Goal: Task Accomplishment & Management: Complete application form

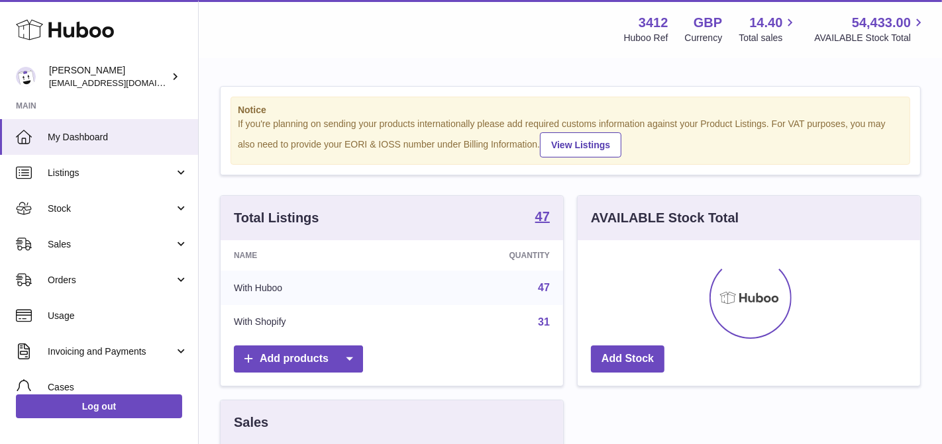
scroll to position [206, 343]
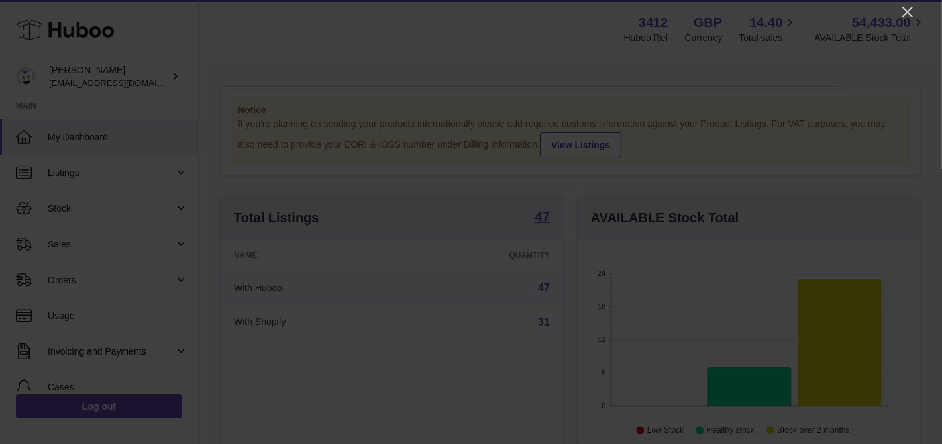
click at [905, 20] on div at bounding box center [471, 222] width 942 height 444
click at [908, 14] on icon "Close" at bounding box center [908, 12] width 16 height 16
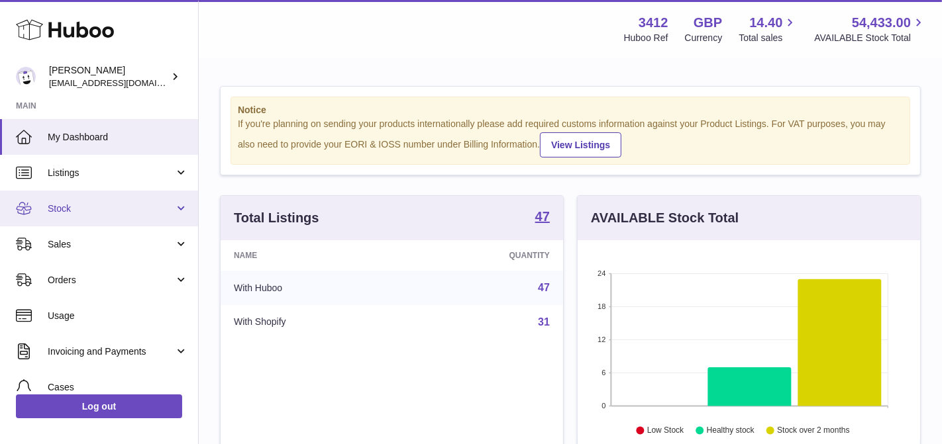
click at [101, 221] on link "Stock" at bounding box center [99, 209] width 198 height 36
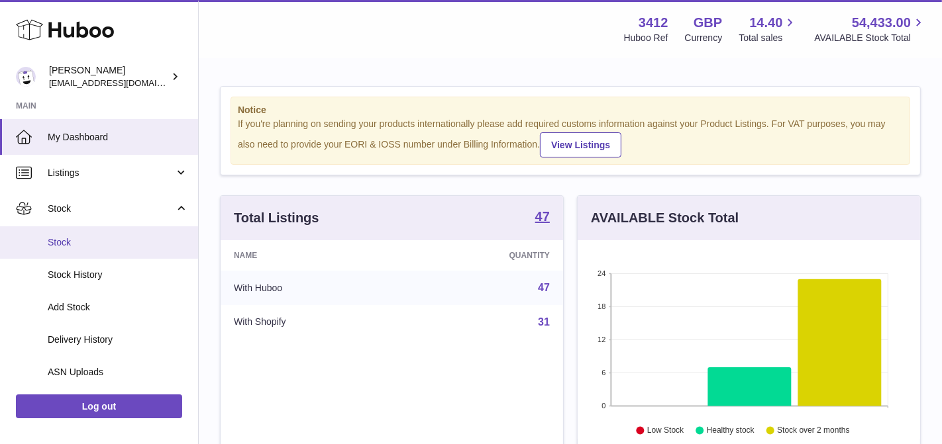
click at [99, 246] on span "Stock" at bounding box center [118, 242] width 140 height 13
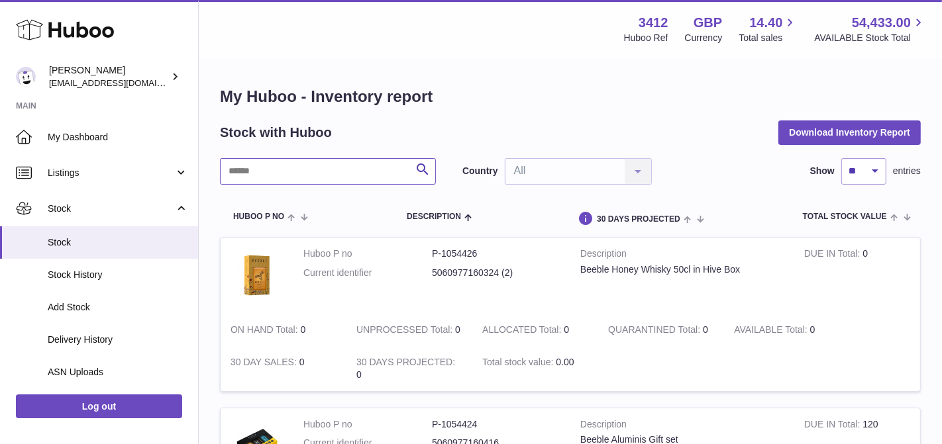
click at [314, 181] on input "text" at bounding box center [328, 171] width 216 height 26
paste input "******"
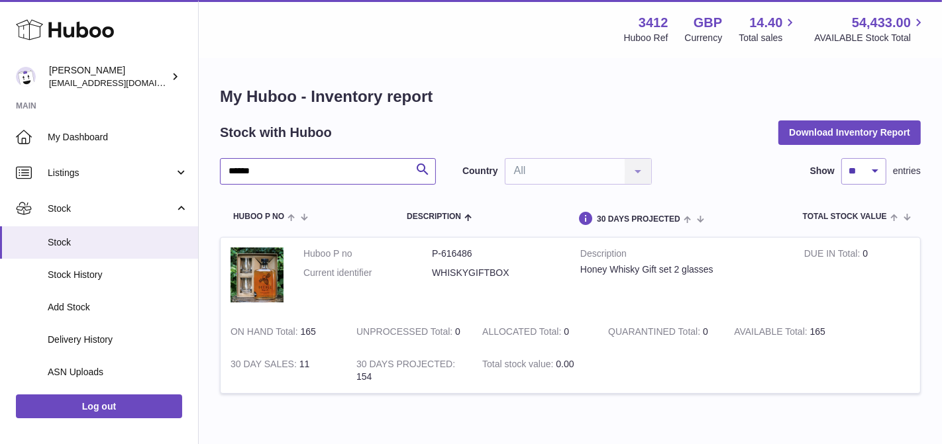
type input "******"
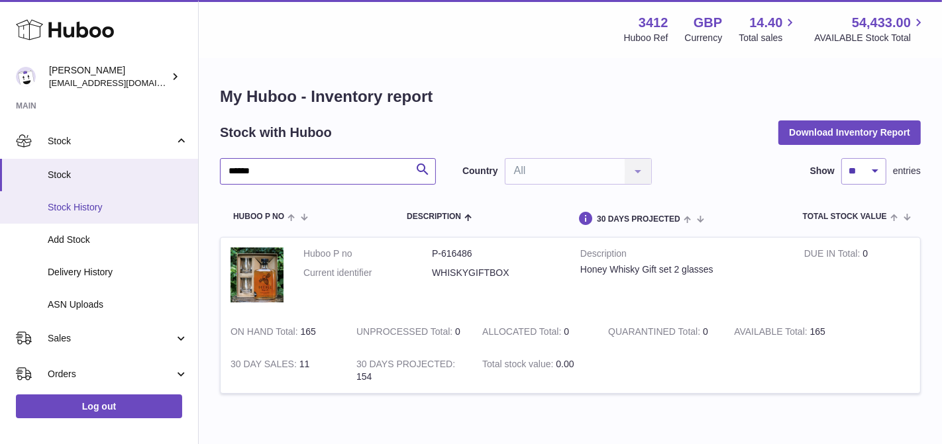
scroll to position [69, 0]
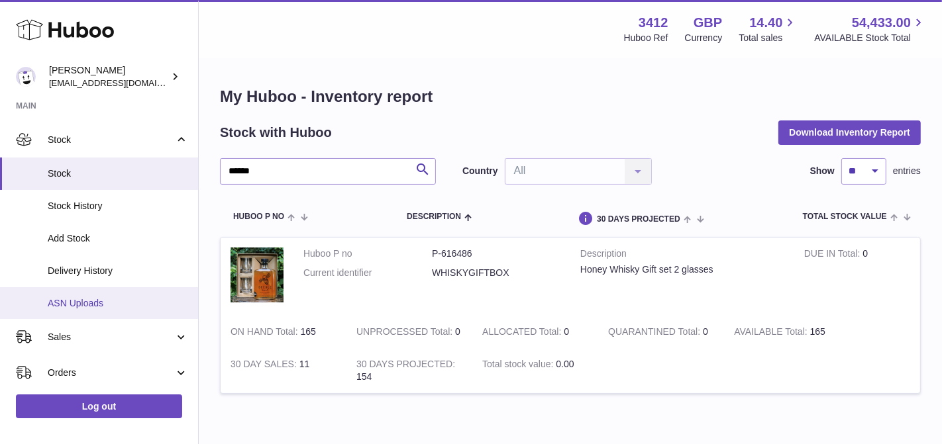
click at [105, 299] on span "ASN Uploads" at bounding box center [118, 303] width 140 height 13
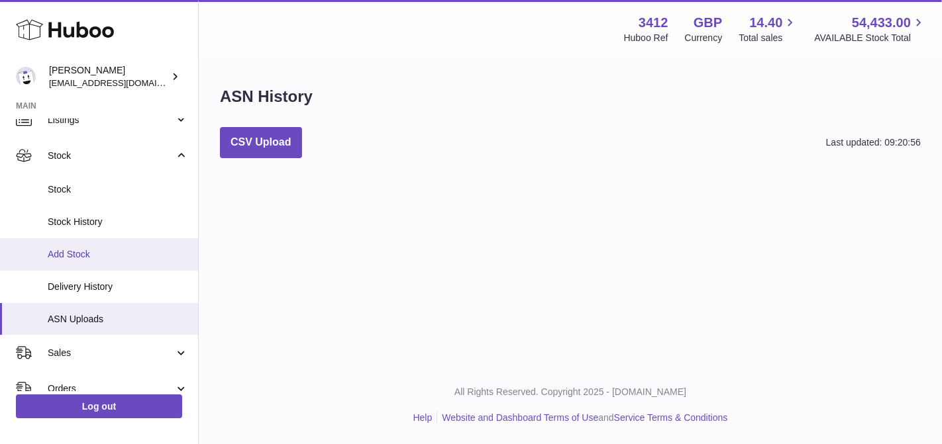
scroll to position [108, 0]
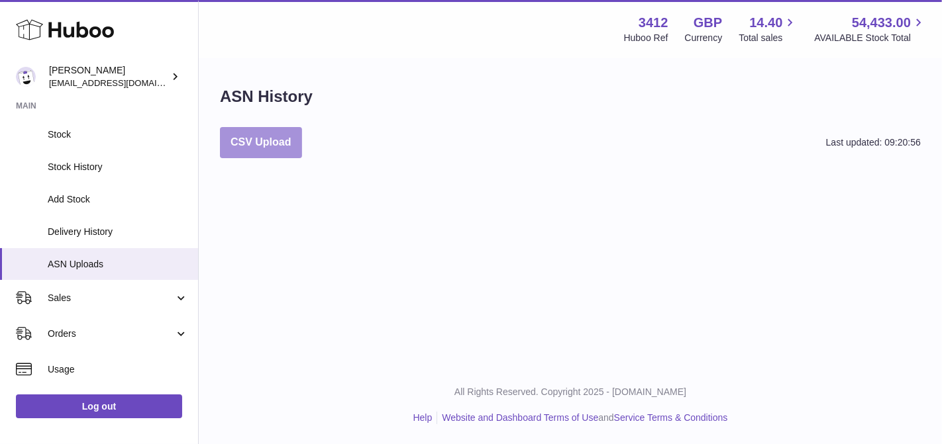
click at [258, 145] on button "CSV Upload" at bounding box center [261, 142] width 82 height 31
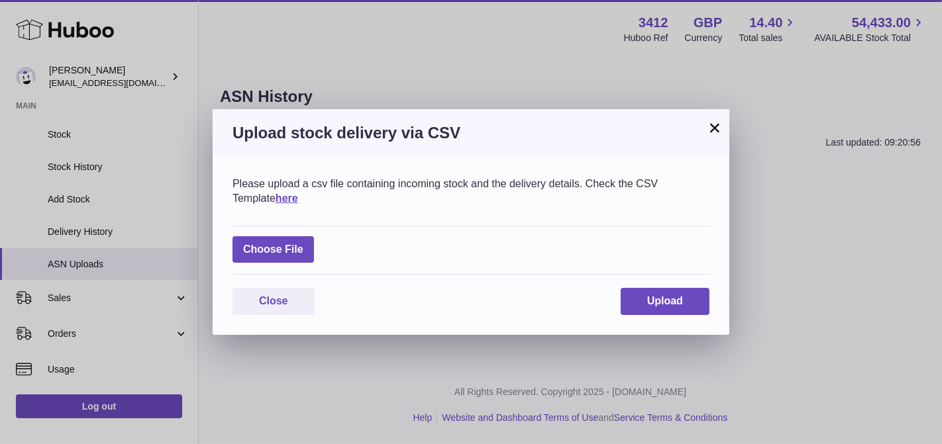
click at [715, 131] on button "×" at bounding box center [715, 128] width 16 height 16
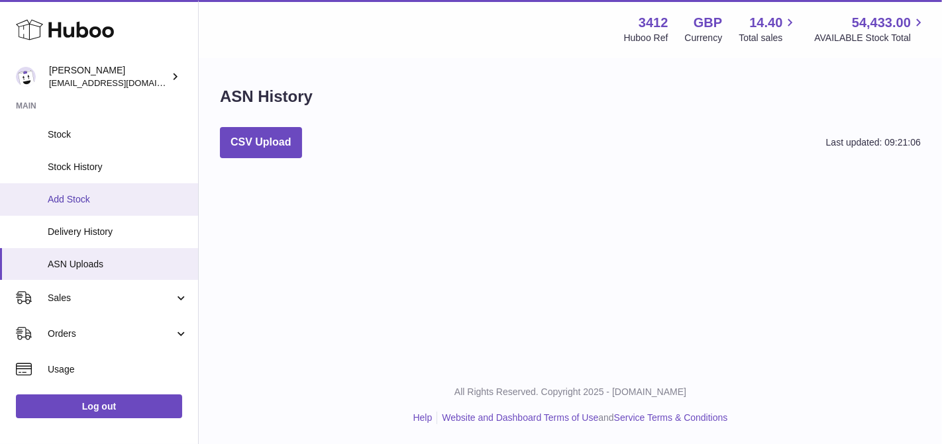
click at [85, 194] on span "Add Stock" at bounding box center [118, 199] width 140 height 13
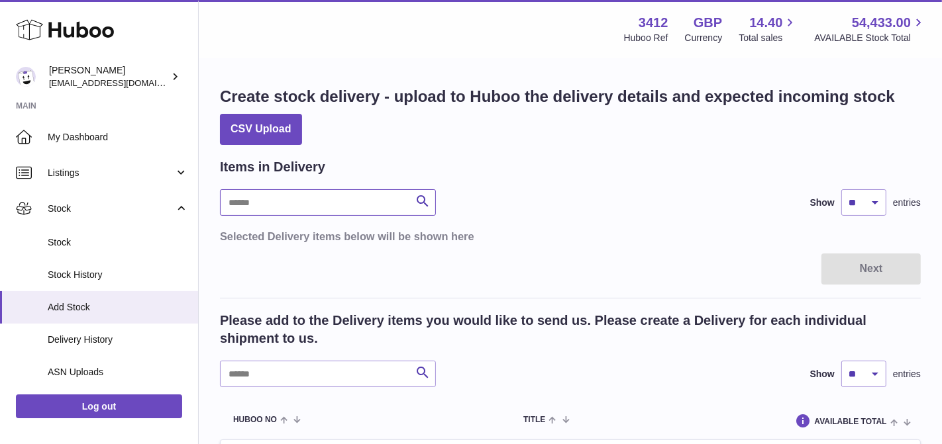
click at [280, 207] on input "text" at bounding box center [328, 202] width 216 height 26
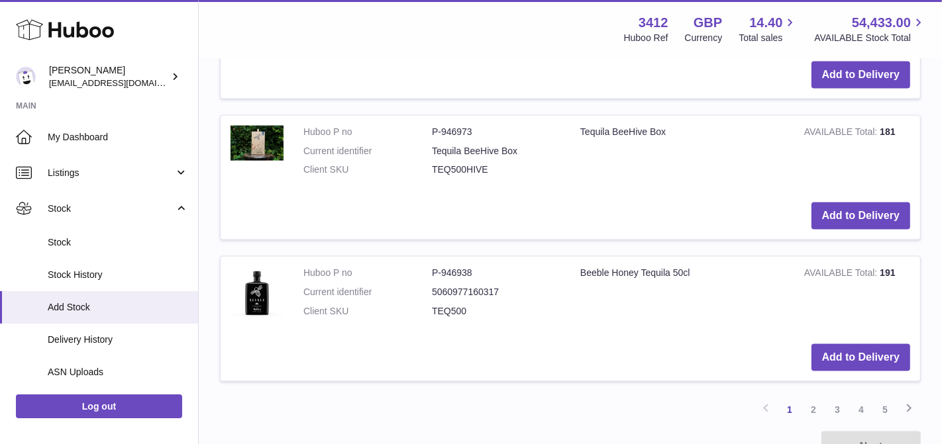
scroll to position [1653, 0]
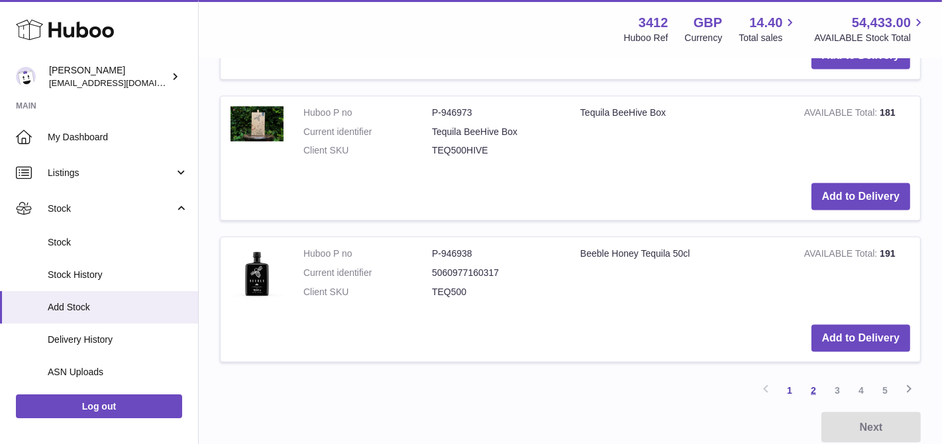
type input "****"
click at [813, 384] on link "2" at bounding box center [814, 391] width 24 height 24
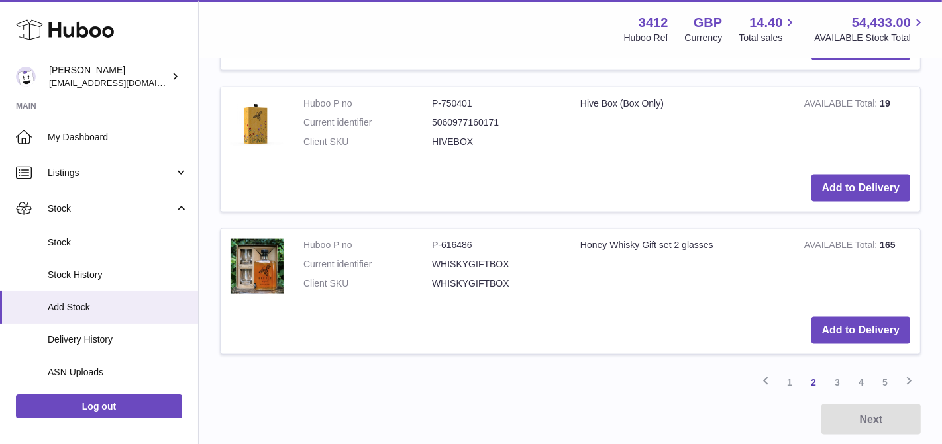
scroll to position [1584, 0]
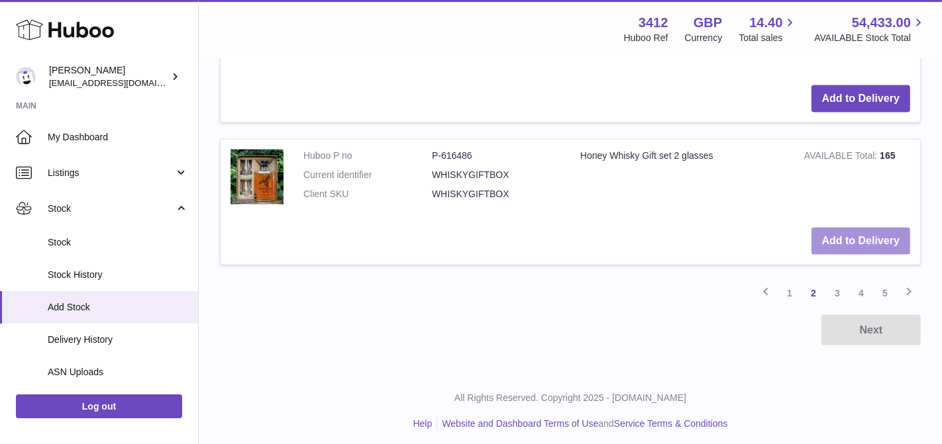
click at [830, 230] on button "Add to Delivery" at bounding box center [860, 241] width 99 height 27
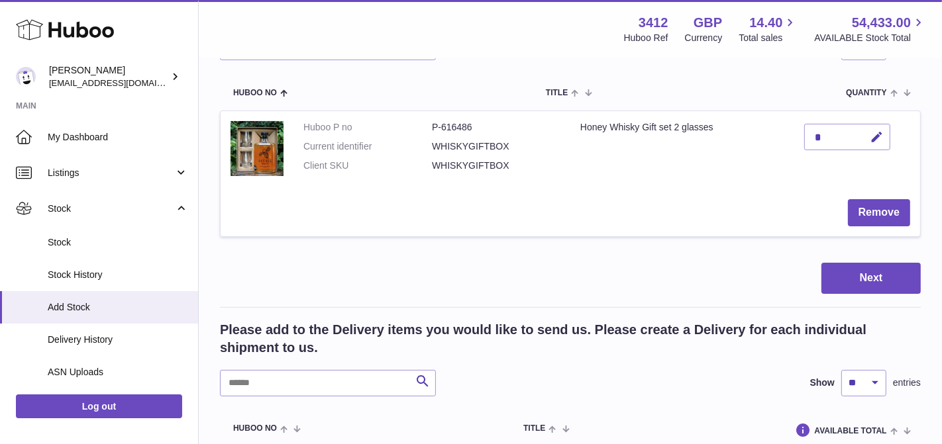
scroll to position [0, 0]
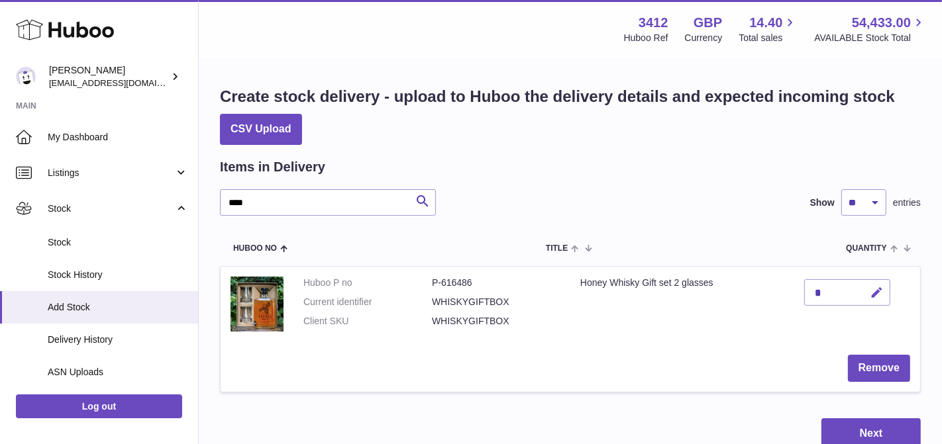
click at [878, 299] on icon "button" at bounding box center [877, 293] width 14 height 14
type input "***"
click at [876, 295] on icon "submit" at bounding box center [877, 293] width 12 height 12
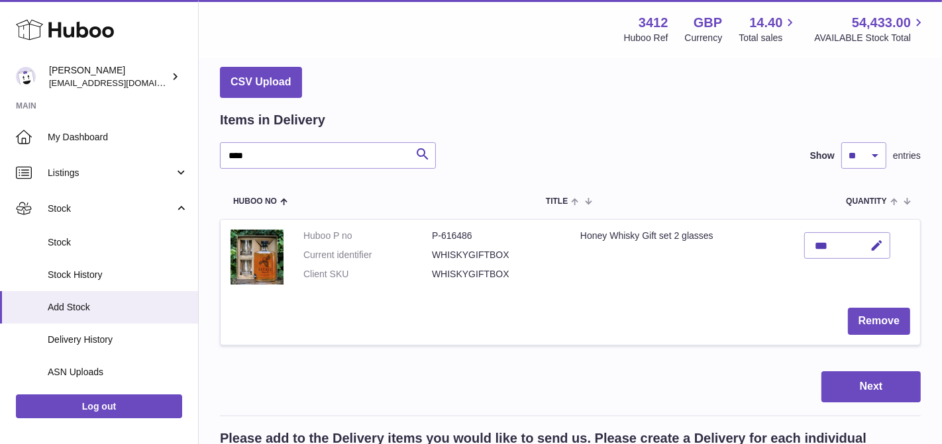
scroll to position [50, 0]
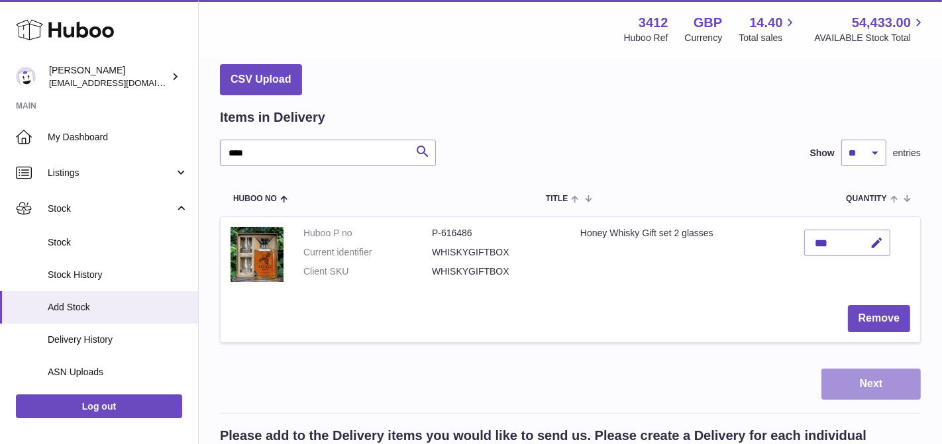
click at [864, 379] on button "Next" at bounding box center [870, 384] width 99 height 31
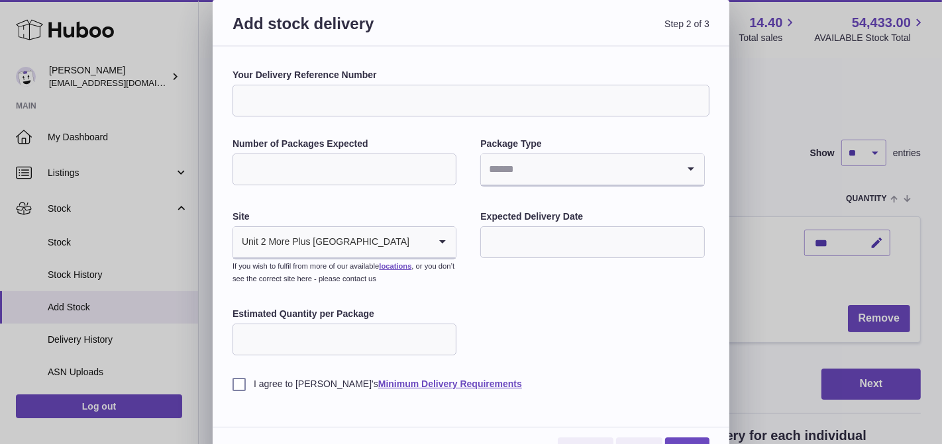
click at [337, 90] on input "Your Delivery Reference Number" at bounding box center [471, 101] width 477 height 32
type input "**********"
click at [348, 166] on input "Number of Packages Expected" at bounding box center [345, 170] width 224 height 32
type input "***"
click at [566, 165] on input "Search for option" at bounding box center [579, 169] width 196 height 30
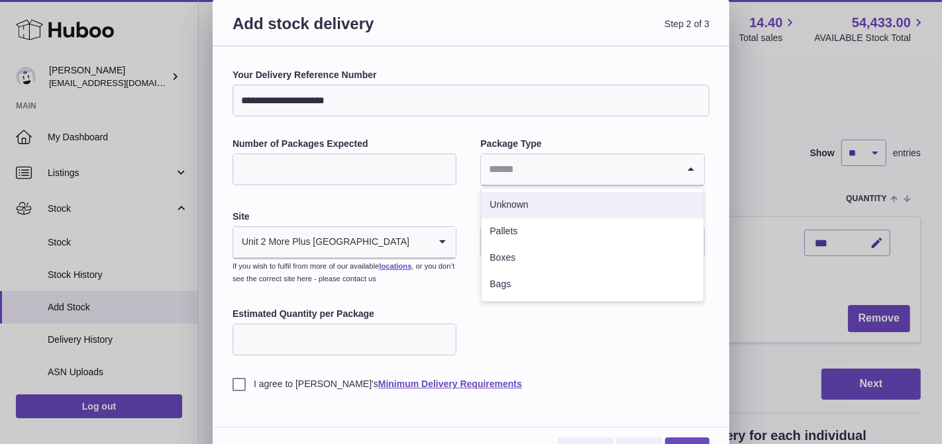
click at [527, 208] on li "Unknown" at bounding box center [592, 205] width 221 height 26
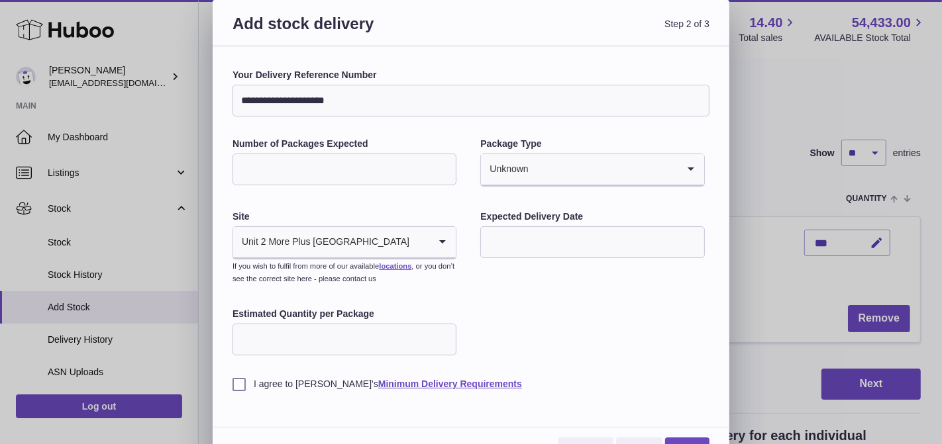
click at [505, 243] on input "text" at bounding box center [592, 243] width 224 height 32
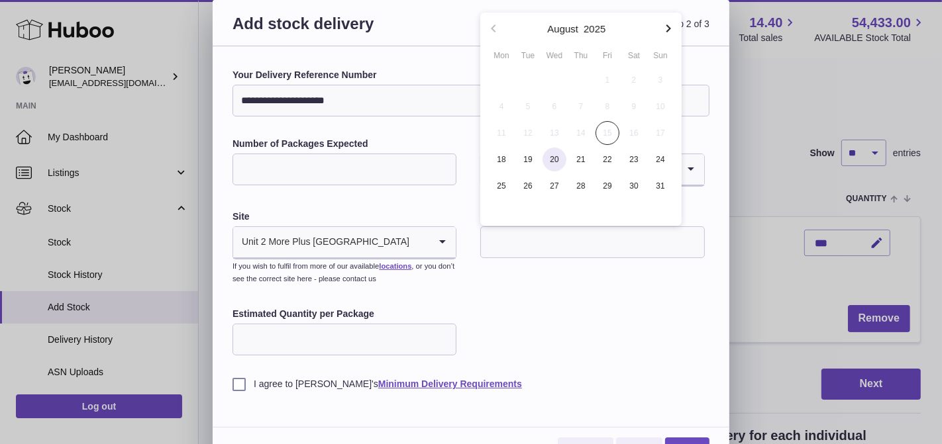
click at [547, 158] on span "20" at bounding box center [555, 160] width 24 height 24
type input "**********"
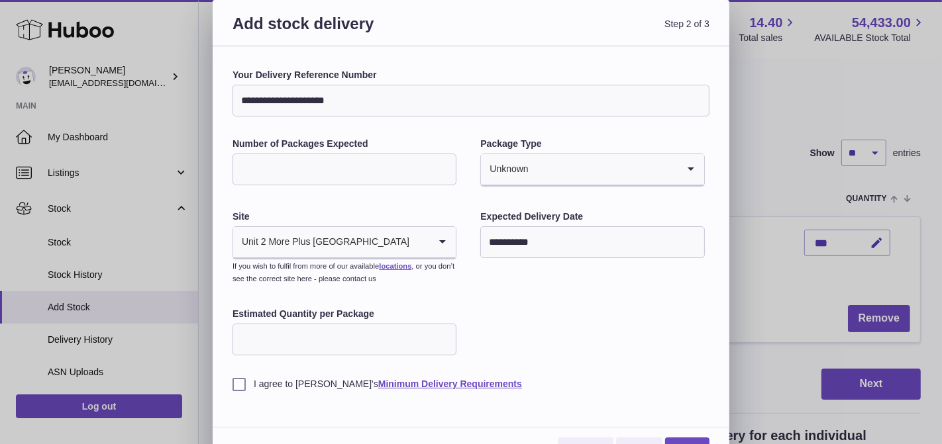
scroll to position [26, 0]
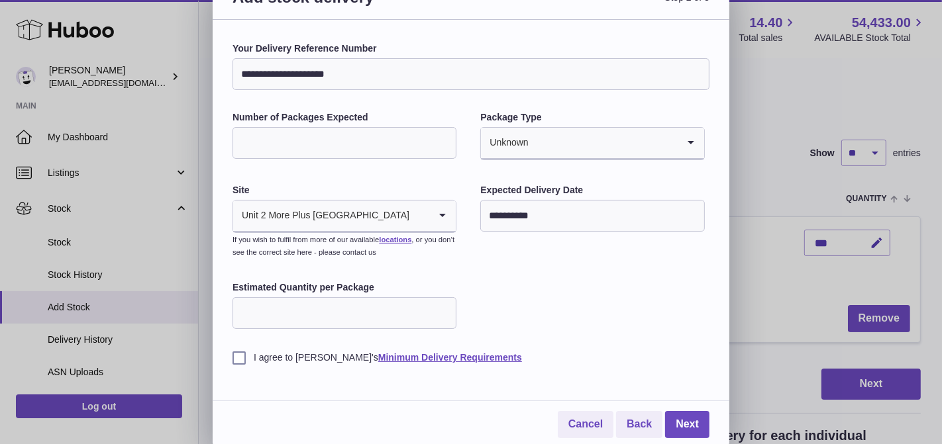
click at [331, 314] on input "Estimated Quantity per Package" at bounding box center [345, 313] width 224 height 32
type input "*"
click at [240, 356] on label "I agree to Huboo's Minimum Delivery Requirements" at bounding box center [471, 358] width 477 height 13
click at [678, 417] on link "Next" at bounding box center [687, 424] width 44 height 27
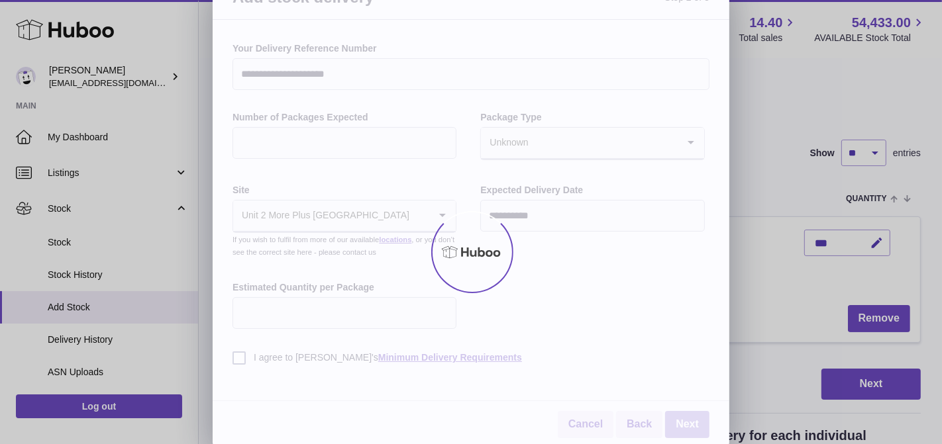
scroll to position [0, 0]
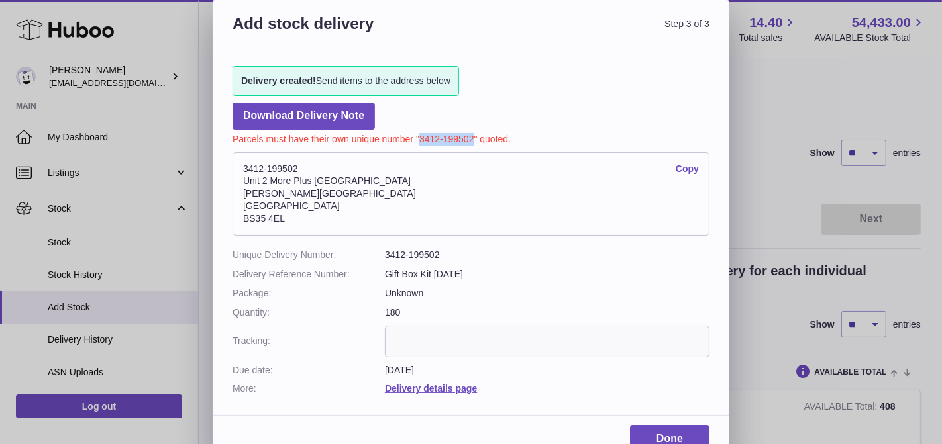
drag, startPoint x: 474, startPoint y: 139, endPoint x: 420, endPoint y: 138, distance: 54.3
click at [420, 138] on p "Parcels must have their own unique number "3412-199502" quoted." at bounding box center [471, 138] width 477 height 16
copy p "3412-199502"
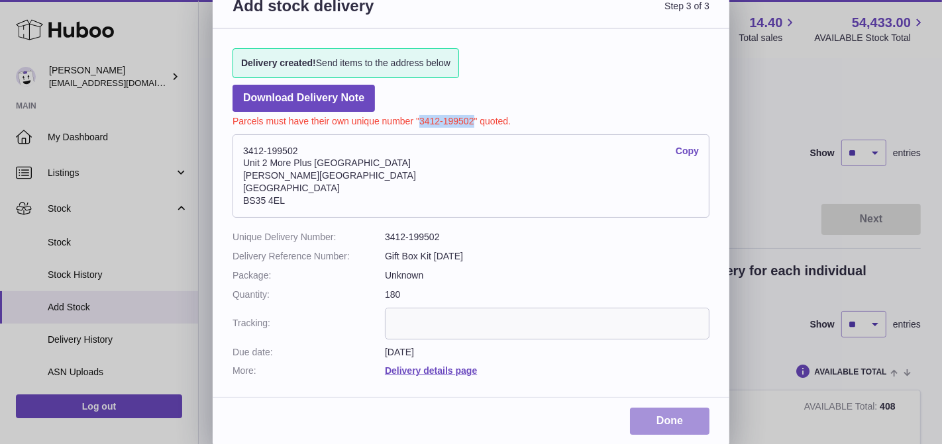
click at [656, 422] on link "Done" at bounding box center [669, 421] width 79 height 27
